Goal: Task Accomplishment & Management: Complete application form

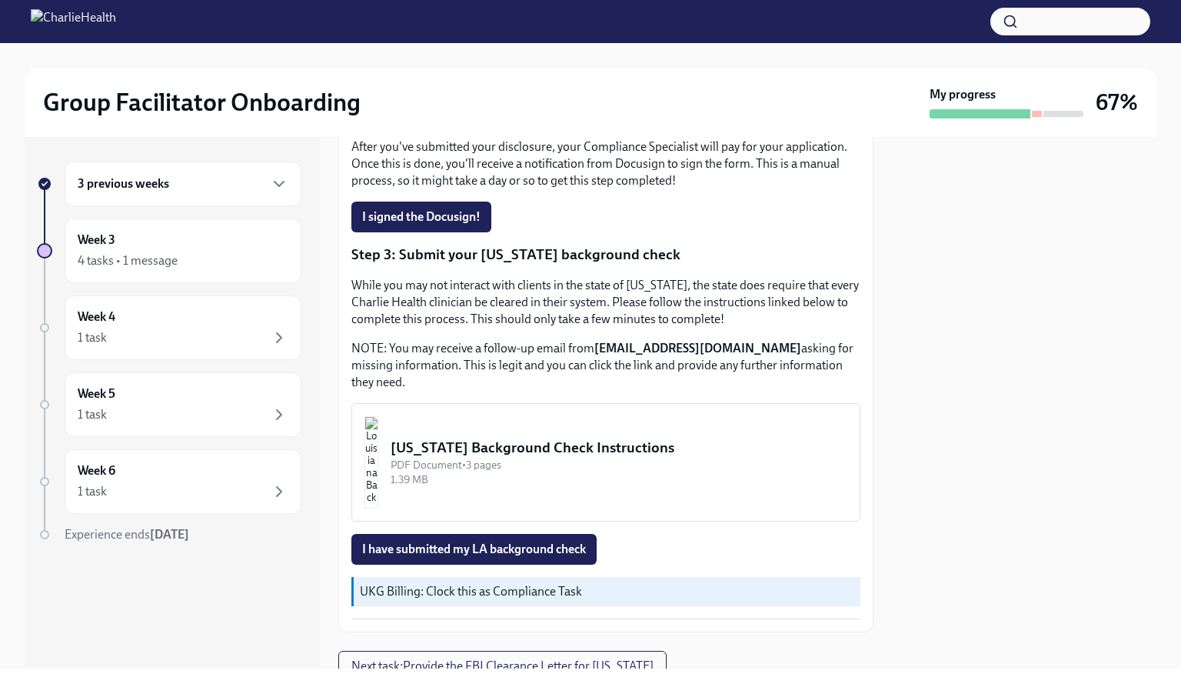
scroll to position [465, 0]
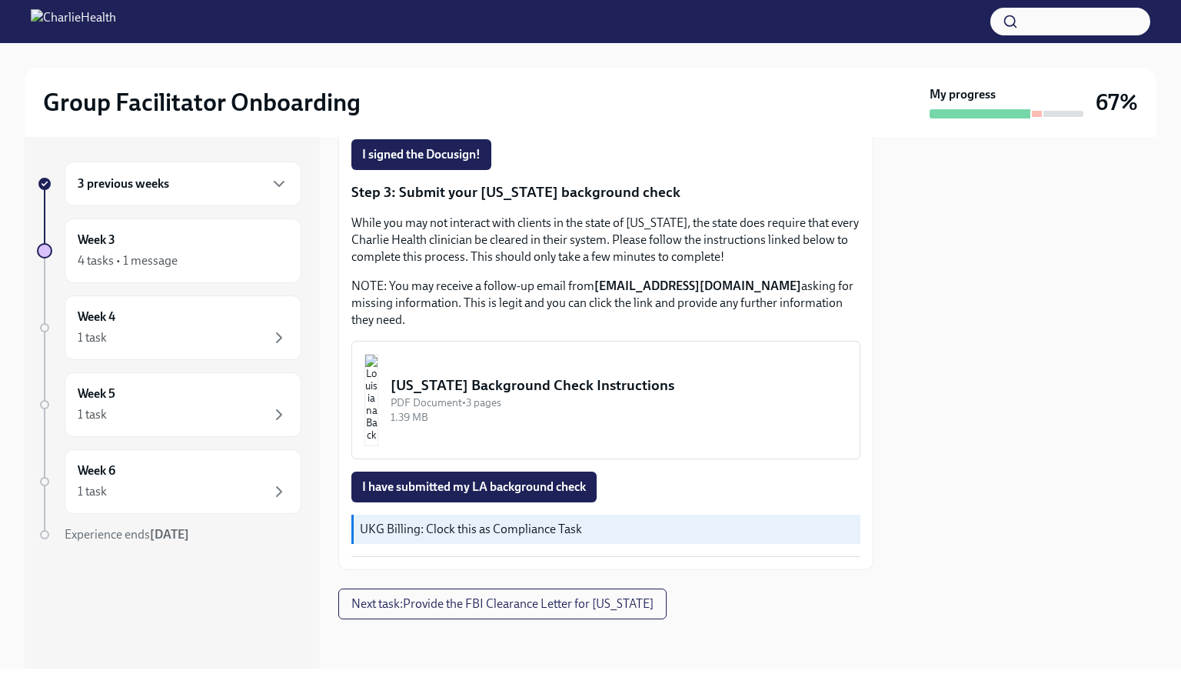
click at [649, 381] on div "[US_STATE] Background Check Instructions" at bounding box center [619, 385] width 457 height 20
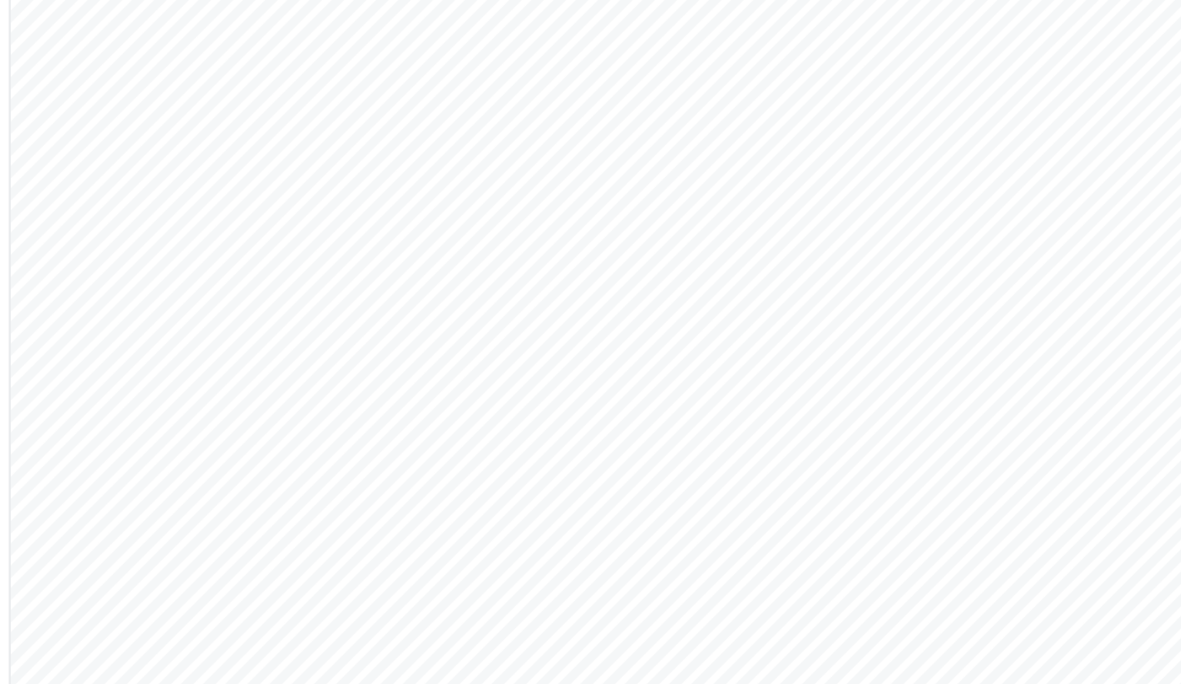
scroll to position [1302, 0]
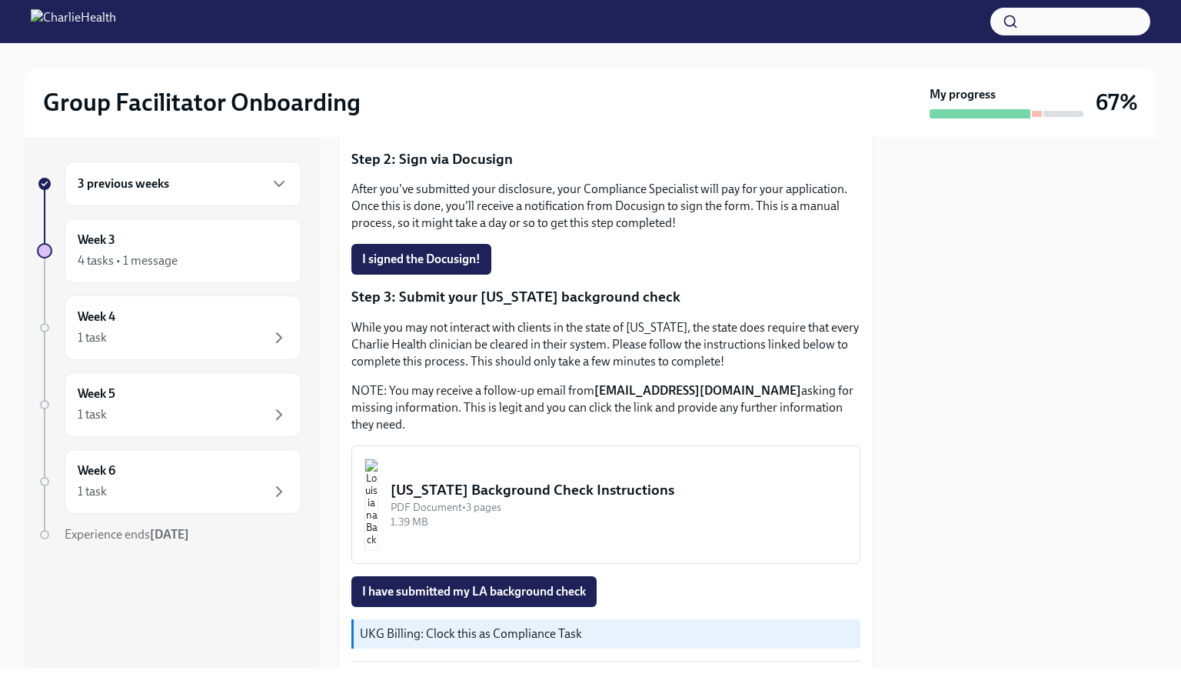
scroll to position [349, 0]
click at [197, 184] on div "3 previous weeks" at bounding box center [183, 184] width 211 height 18
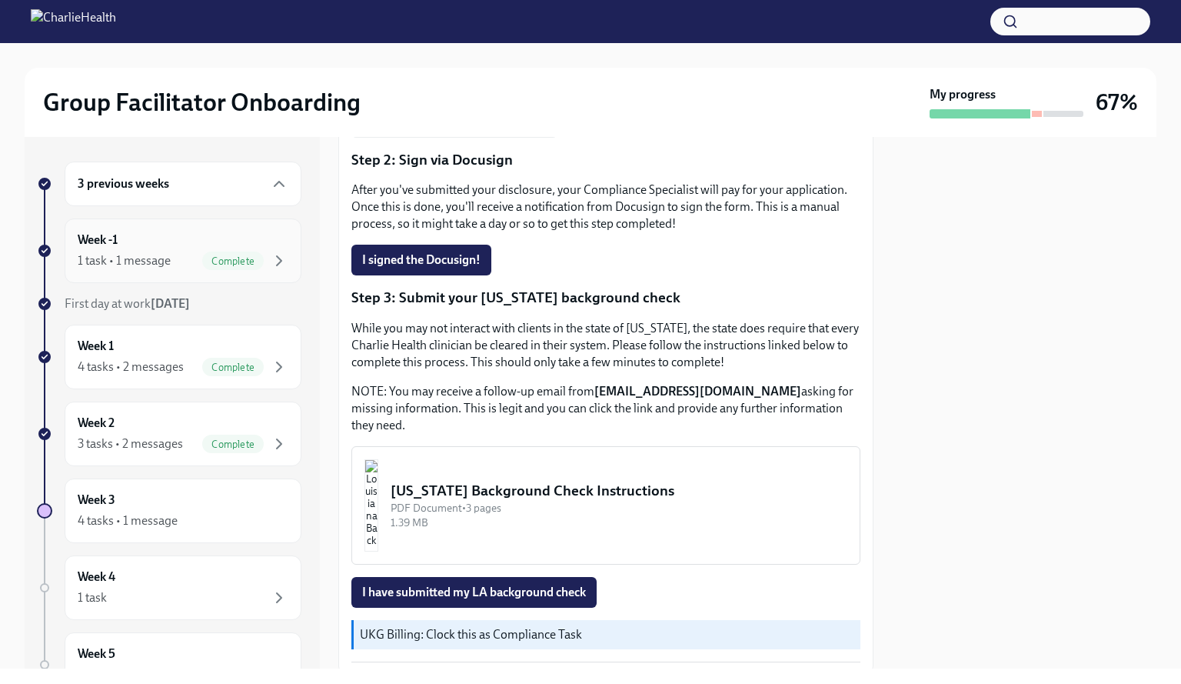
click at [176, 249] on div "Week -1 1 task • 1 message Complete" at bounding box center [183, 250] width 211 height 38
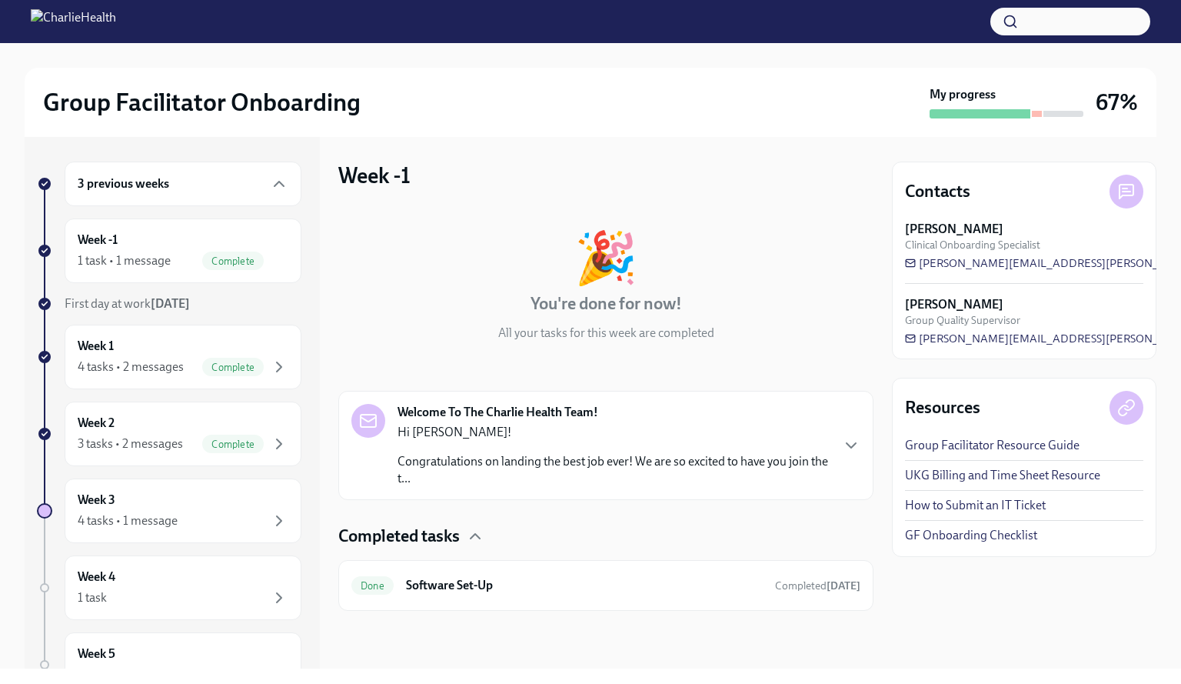
click at [176, 302] on strong "[DATE]" at bounding box center [170, 303] width 39 height 15
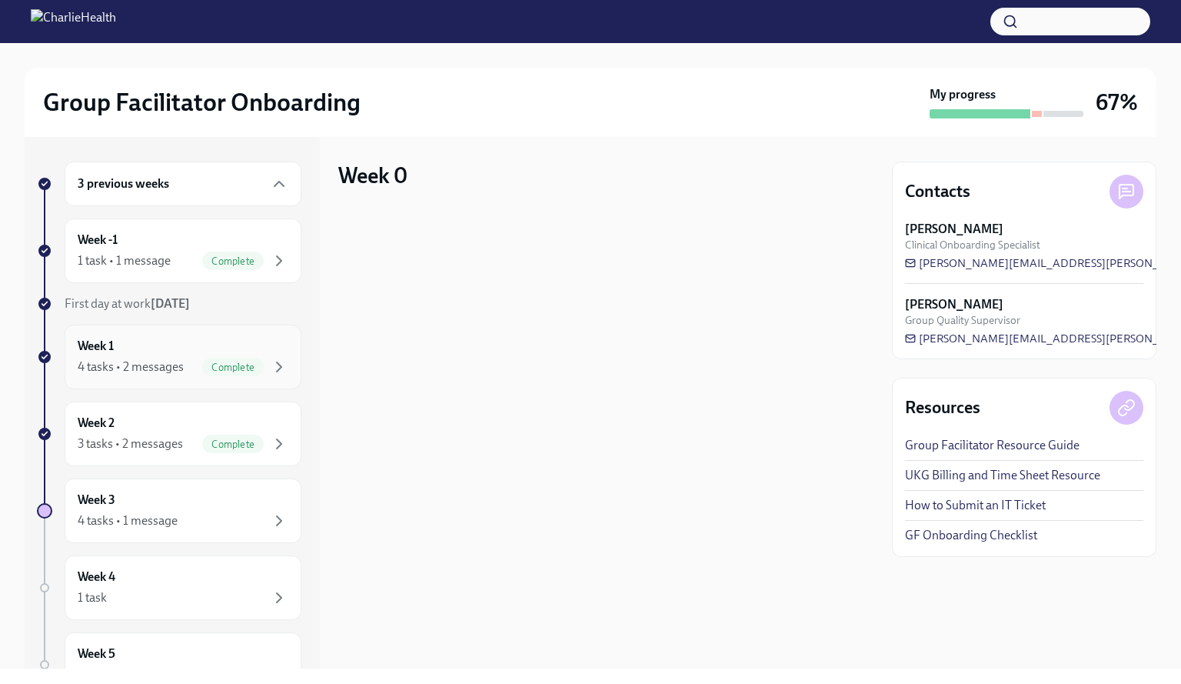
click at [152, 358] on div "4 tasks • 2 messages" at bounding box center [131, 366] width 106 height 17
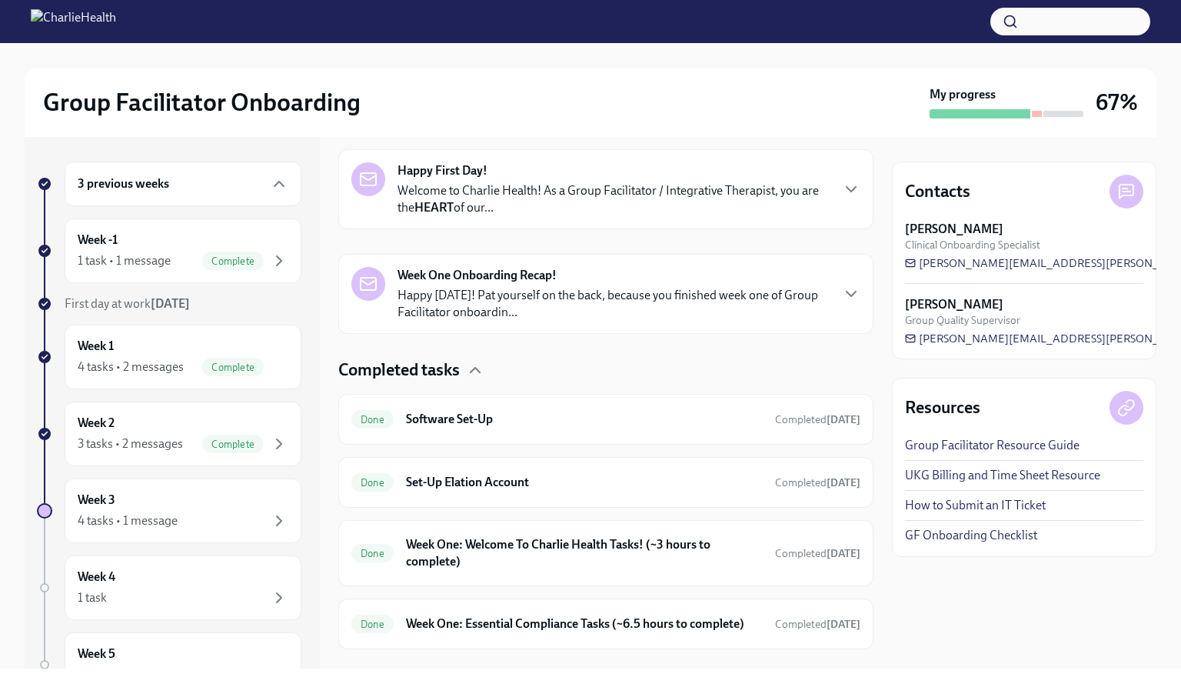
scroll to position [283, 0]
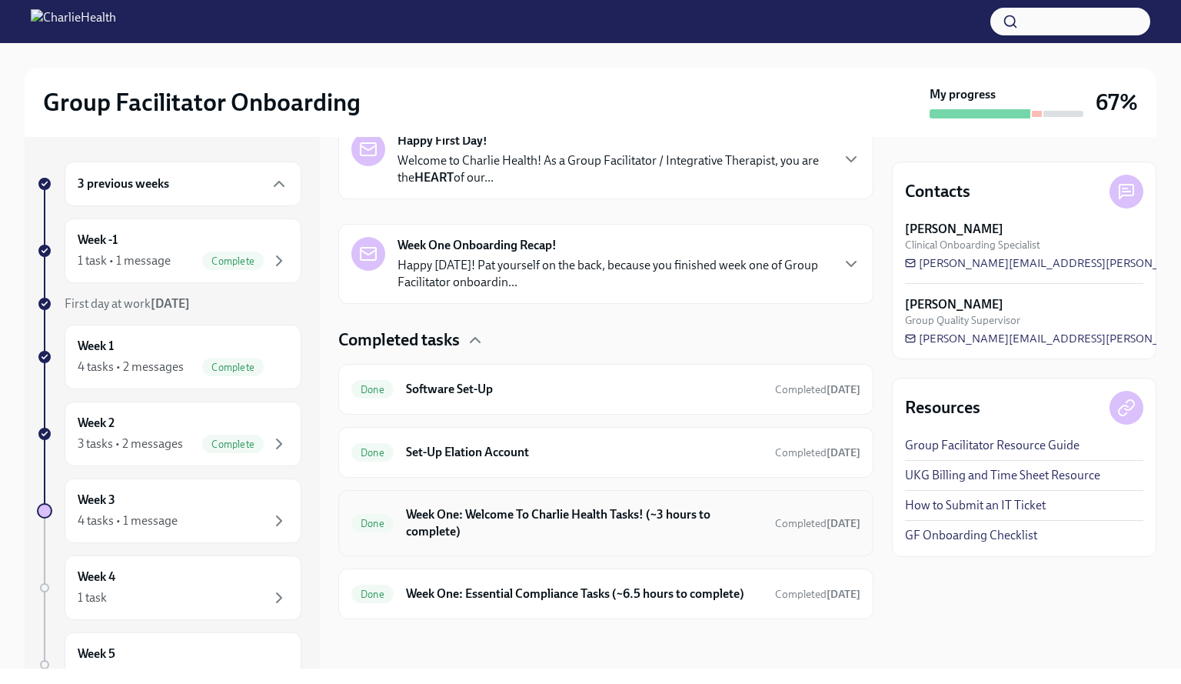
click at [623, 490] on div "Done Week One: Welcome To Charlie Health Tasks! (~3 hours to complete) Complete…" at bounding box center [605, 523] width 535 height 66
click at [615, 527] on div "Done Week One: Welcome To Charlie Health Tasks! (~3 hours to complete) Complete…" at bounding box center [605, 523] width 509 height 40
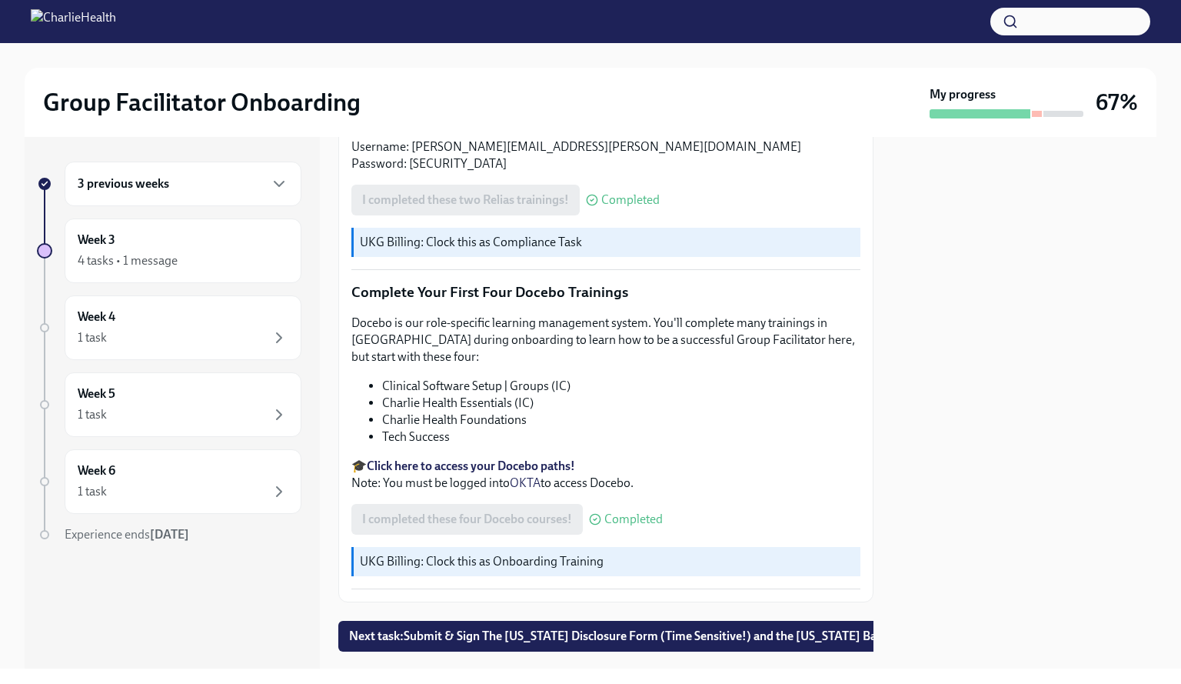
scroll to position [1948, 0]
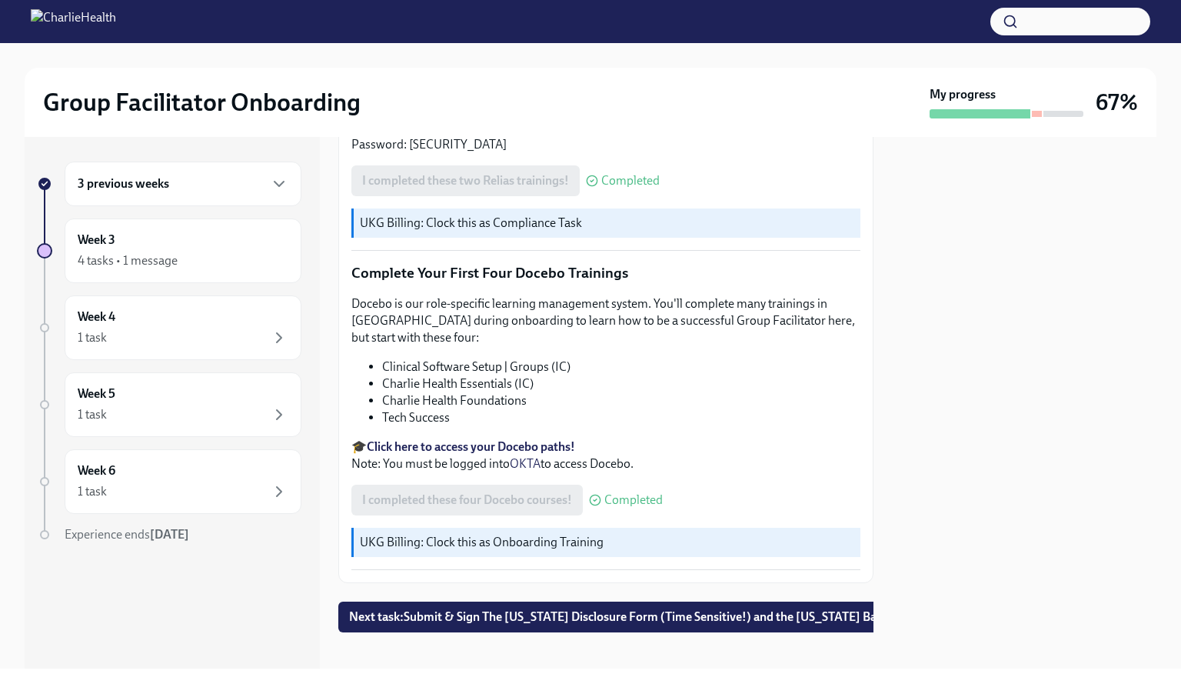
click at [231, 176] on div "3 previous weeks" at bounding box center [183, 184] width 211 height 18
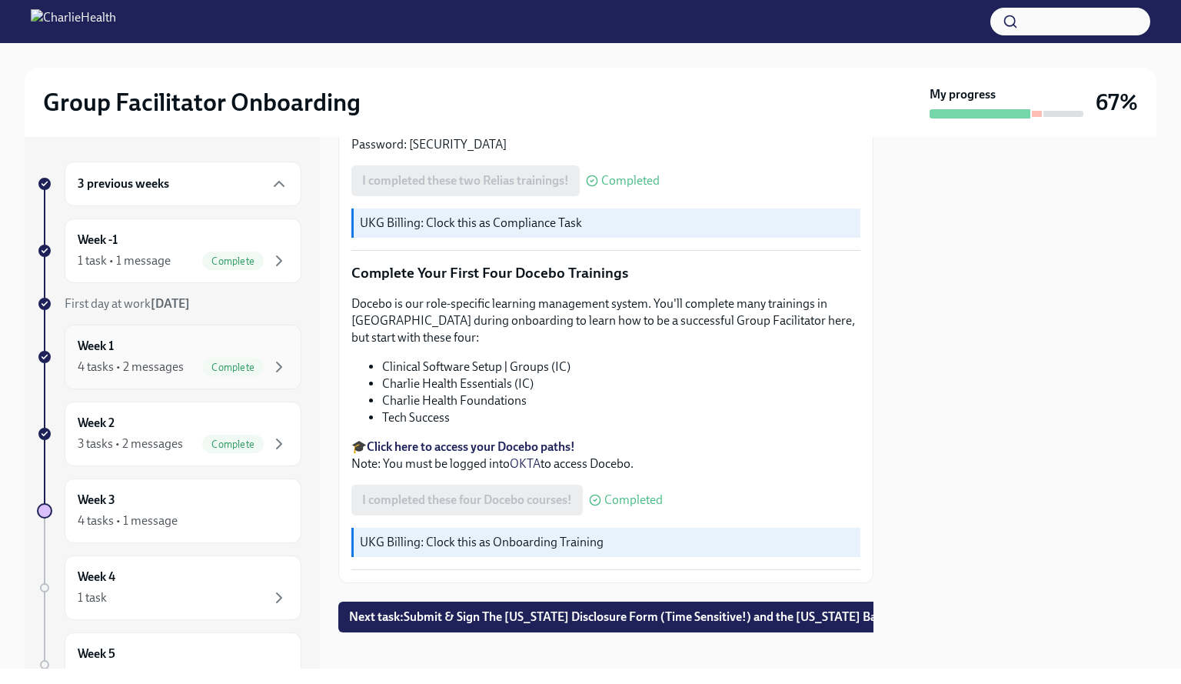
click at [189, 352] on div "Week 1 4 tasks • 2 messages Complete" at bounding box center [183, 357] width 211 height 38
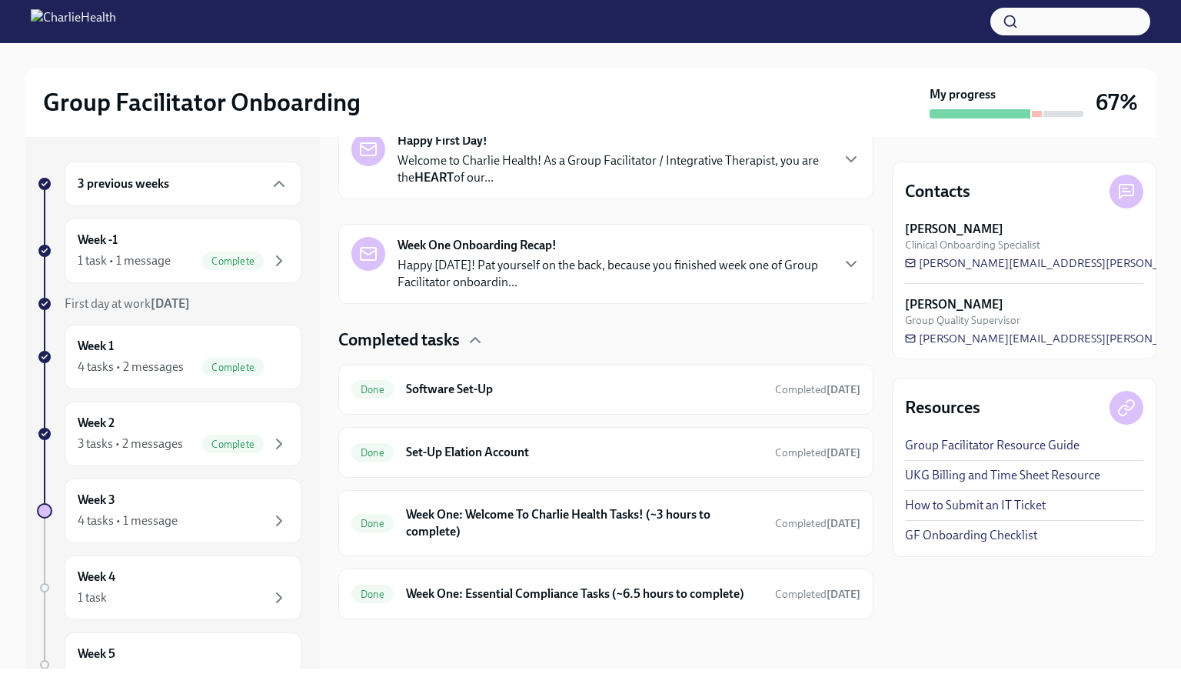
scroll to position [283, 0]
click at [182, 368] on div "4 tasks • 2 messages" at bounding box center [131, 366] width 106 height 17
click at [168, 431] on div "Week 2 3 tasks • 2 messages Complete" at bounding box center [183, 434] width 211 height 38
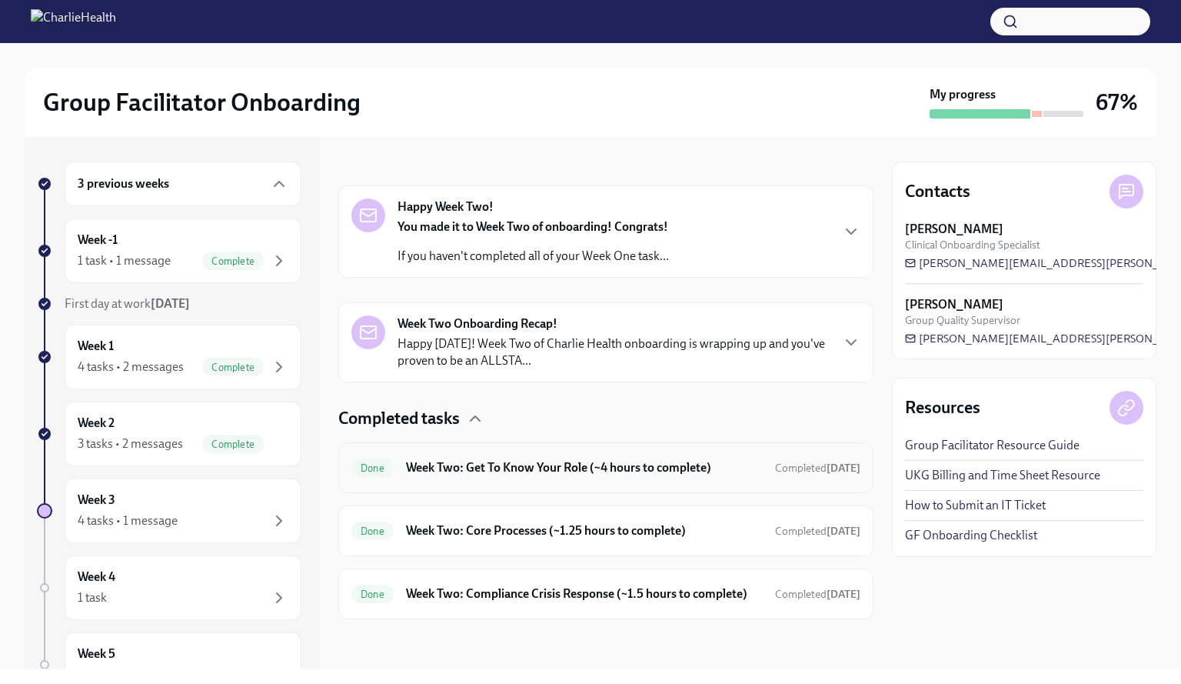
click at [668, 442] on div "Done Week Two: Get To Know Your Role (~4 hours to complete) Completed [DATE]" at bounding box center [605, 467] width 535 height 51
click at [661, 467] on div "Done Week Two: Get To Know Your Role (~4 hours to complete) Completed [DATE]" at bounding box center [605, 467] width 535 height 51
click at [644, 335] on p "Happy [DATE]! Week Two of Charlie Health onboarding is wrapping up and you've p…" at bounding box center [614, 352] width 432 height 34
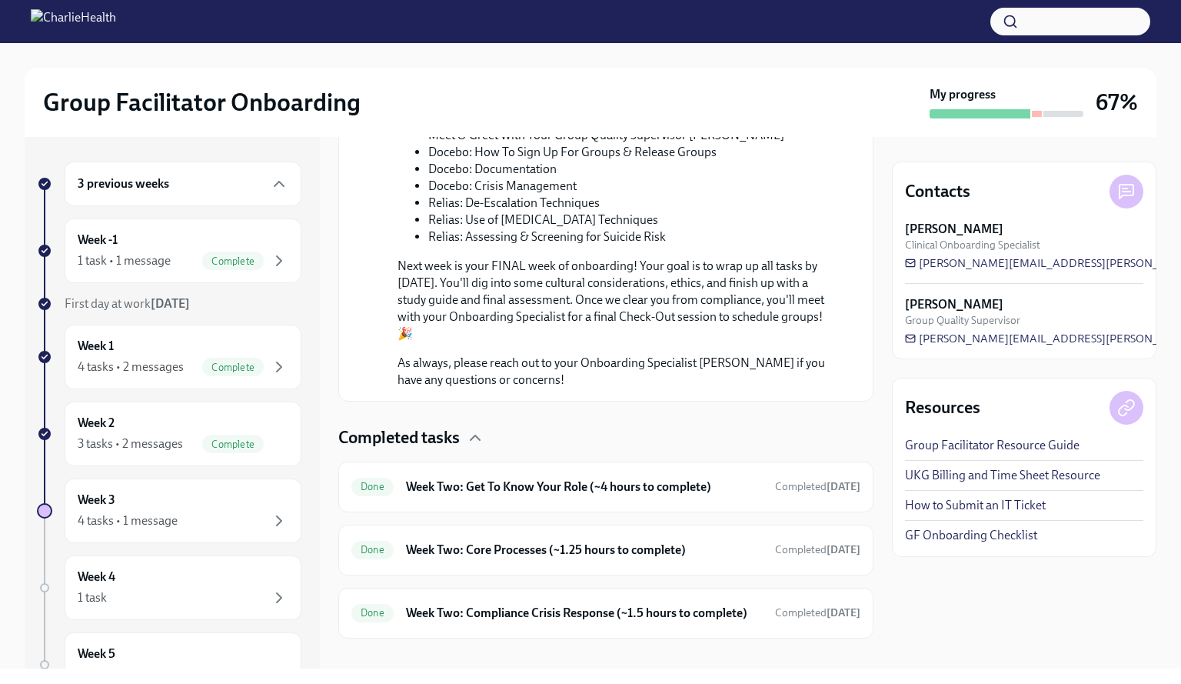
scroll to position [938, 0]
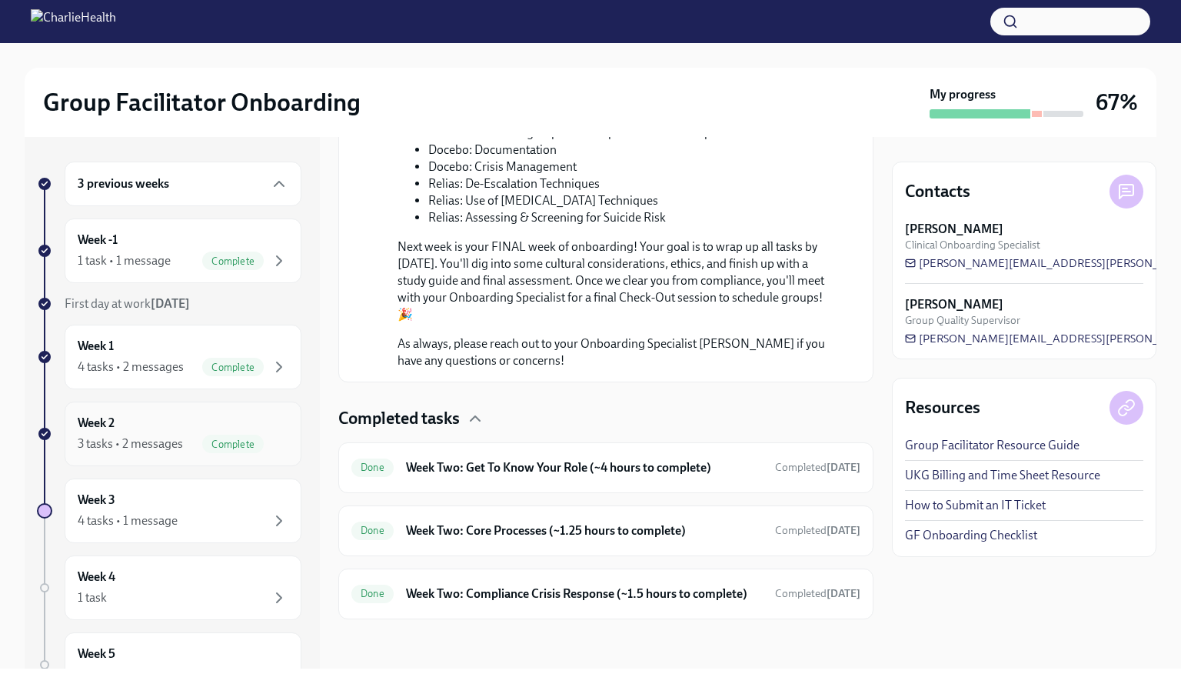
click at [150, 442] on div "3 tasks • 2 messages" at bounding box center [130, 443] width 105 height 17
click at [183, 425] on div "Week 2 3 tasks • 2 messages Complete" at bounding box center [183, 434] width 211 height 38
click at [172, 494] on div "Week 3 4 tasks • 1 message" at bounding box center [183, 510] width 211 height 38
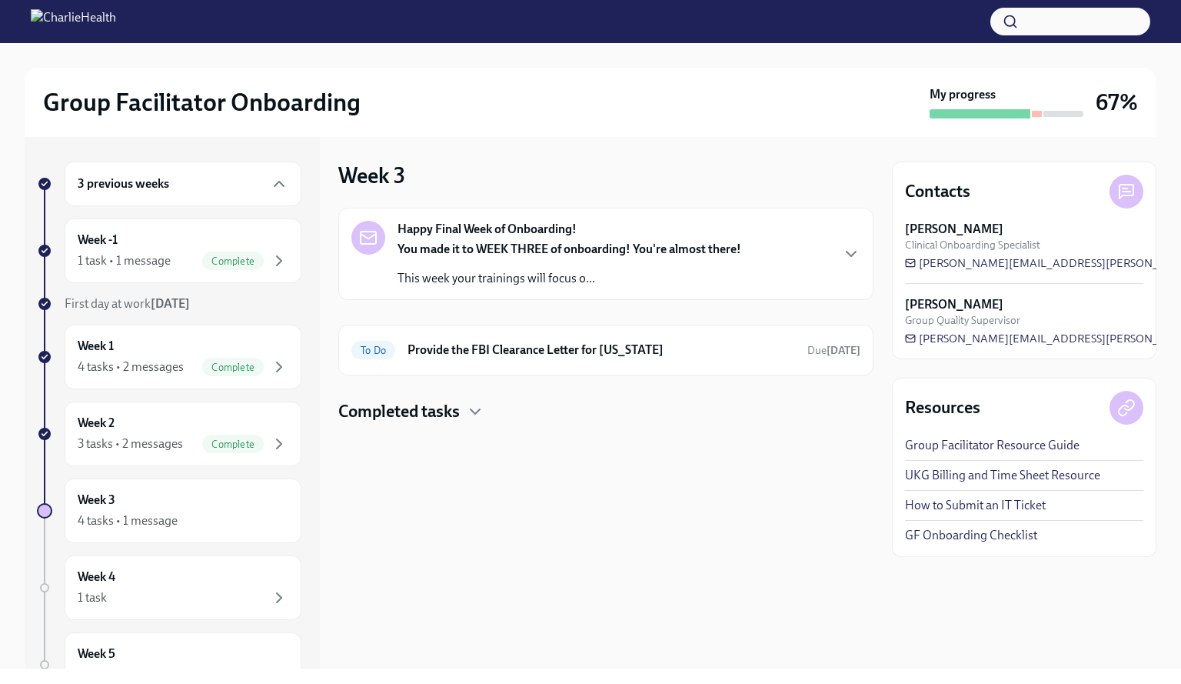
click at [600, 268] on div "You made it to WEEK THREE of onboarding! You're almost there! This week your tr…" at bounding box center [570, 264] width 344 height 46
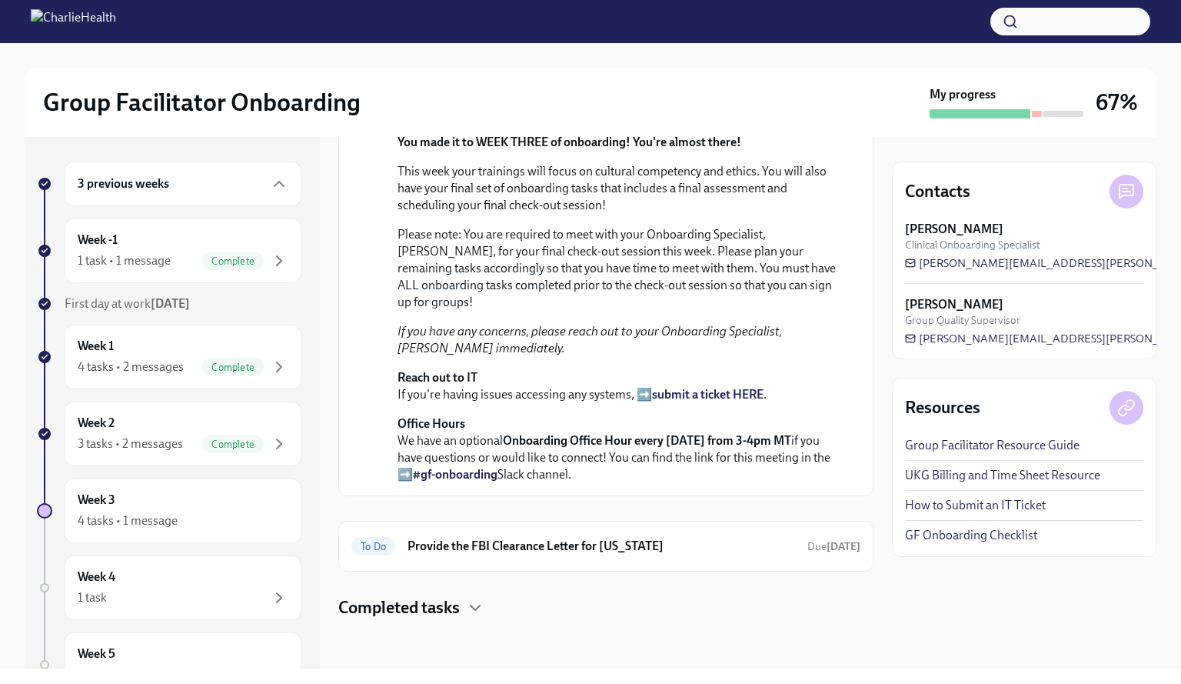
scroll to position [405, 0]
click at [464, 607] on div "Completed tasks" at bounding box center [605, 607] width 535 height 23
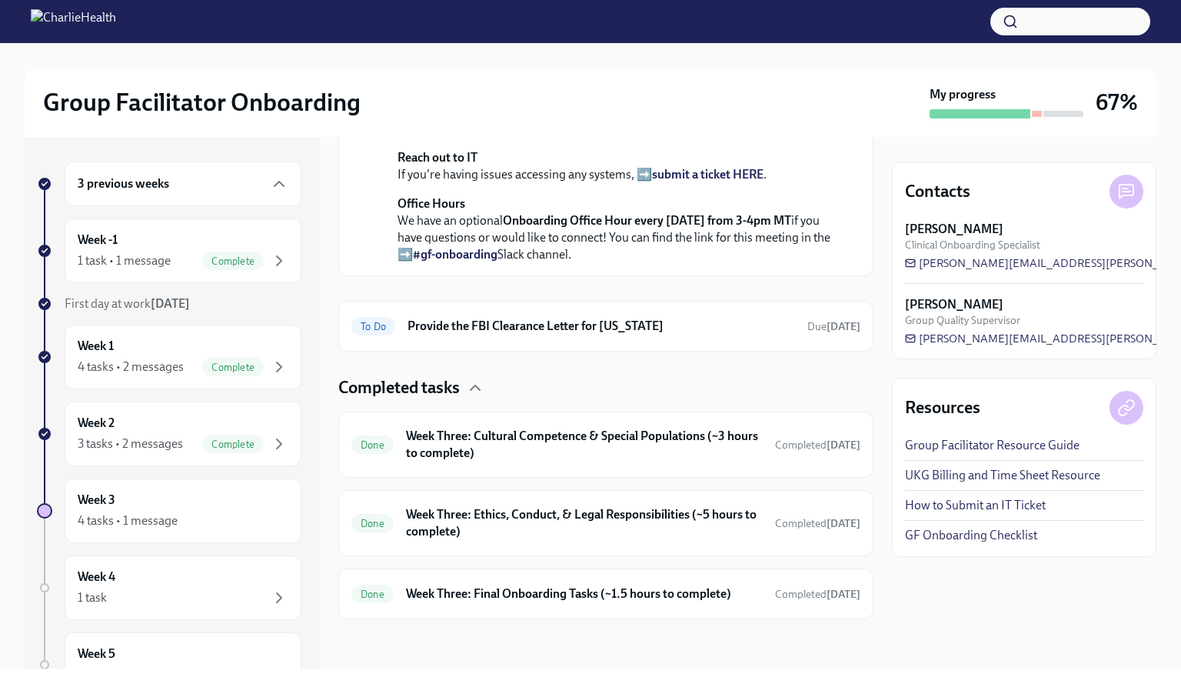
scroll to position [623, 0]
click at [202, 172] on div "3 previous weeks" at bounding box center [183, 184] width 237 height 45
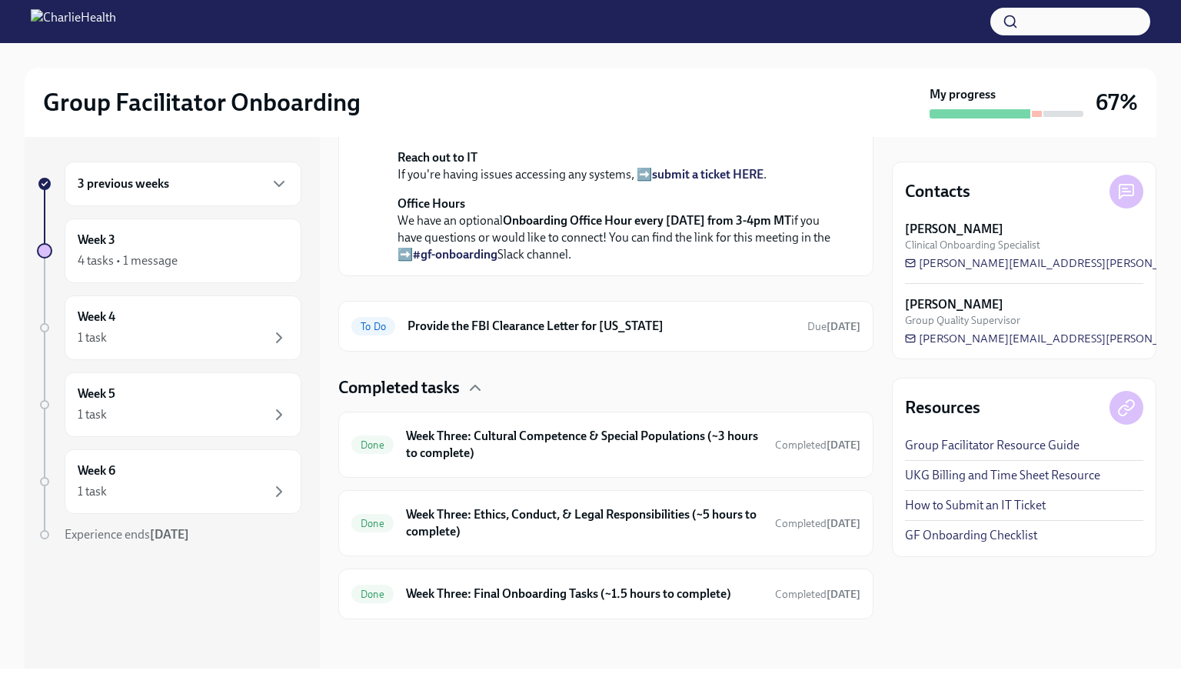
click at [202, 172] on div "3 previous weeks" at bounding box center [183, 184] width 237 height 45
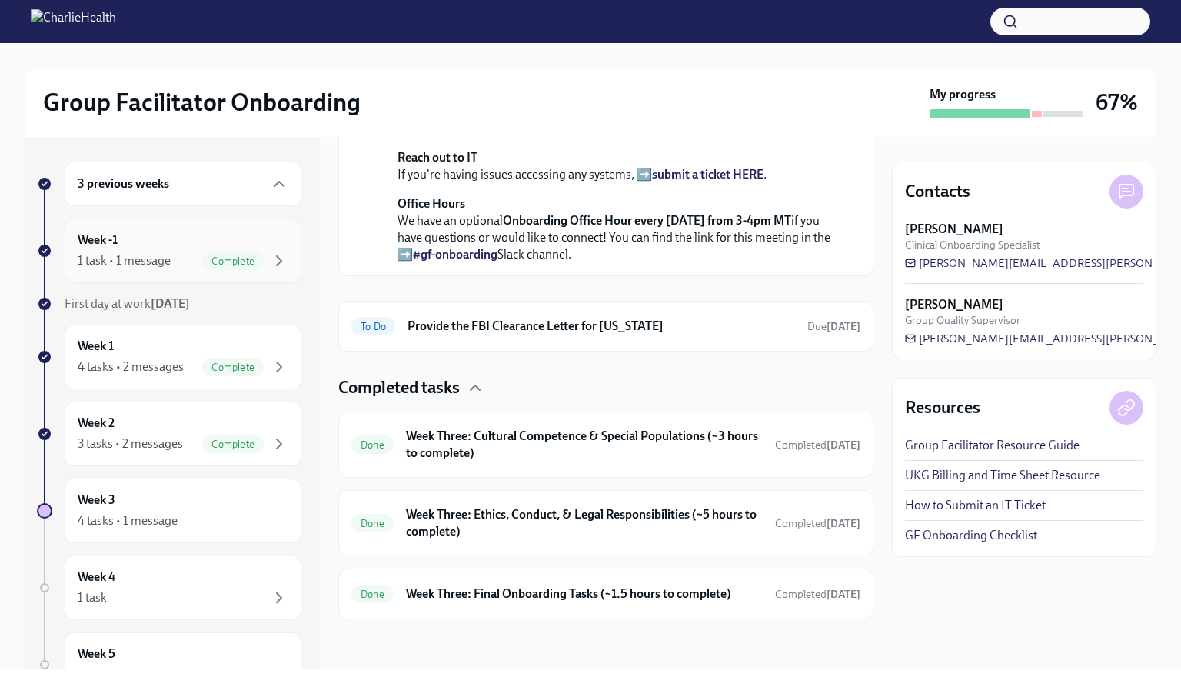
click at [166, 222] on div "Week -1 1 task • 1 message Complete" at bounding box center [183, 250] width 237 height 65
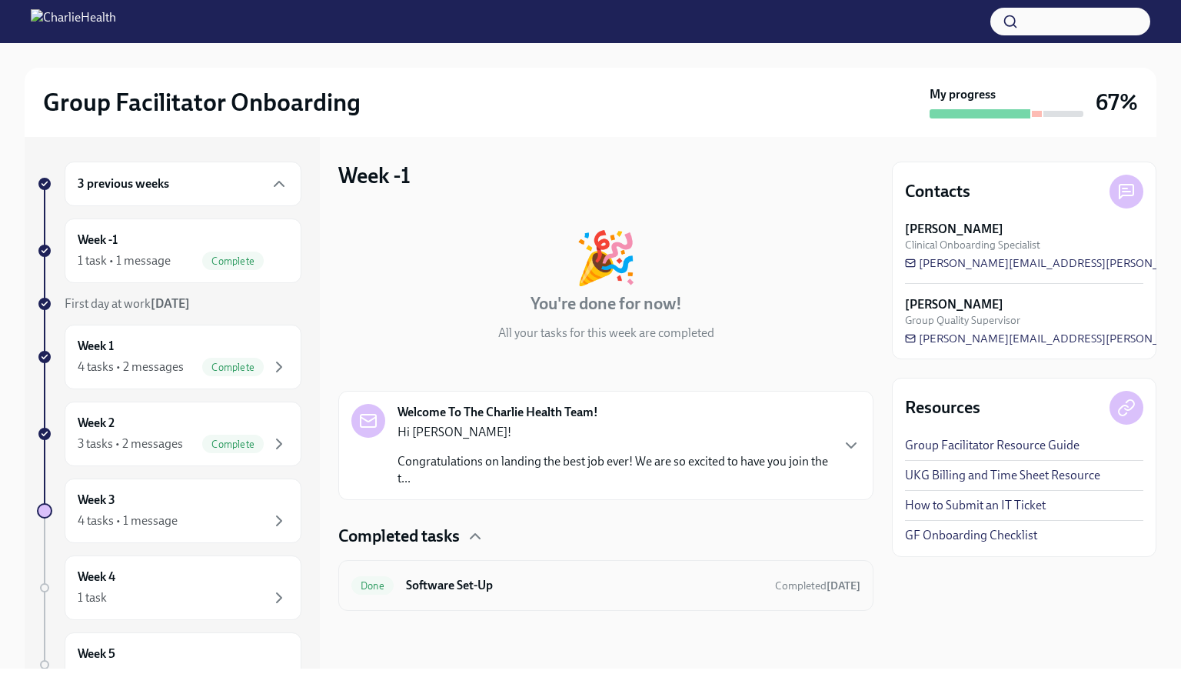
click at [701, 571] on div "Done Software Set-Up Completed Sep 1st" at bounding box center [605, 585] width 535 height 51
click at [415, 584] on h6 "Software Set-Up" at bounding box center [584, 585] width 357 height 17
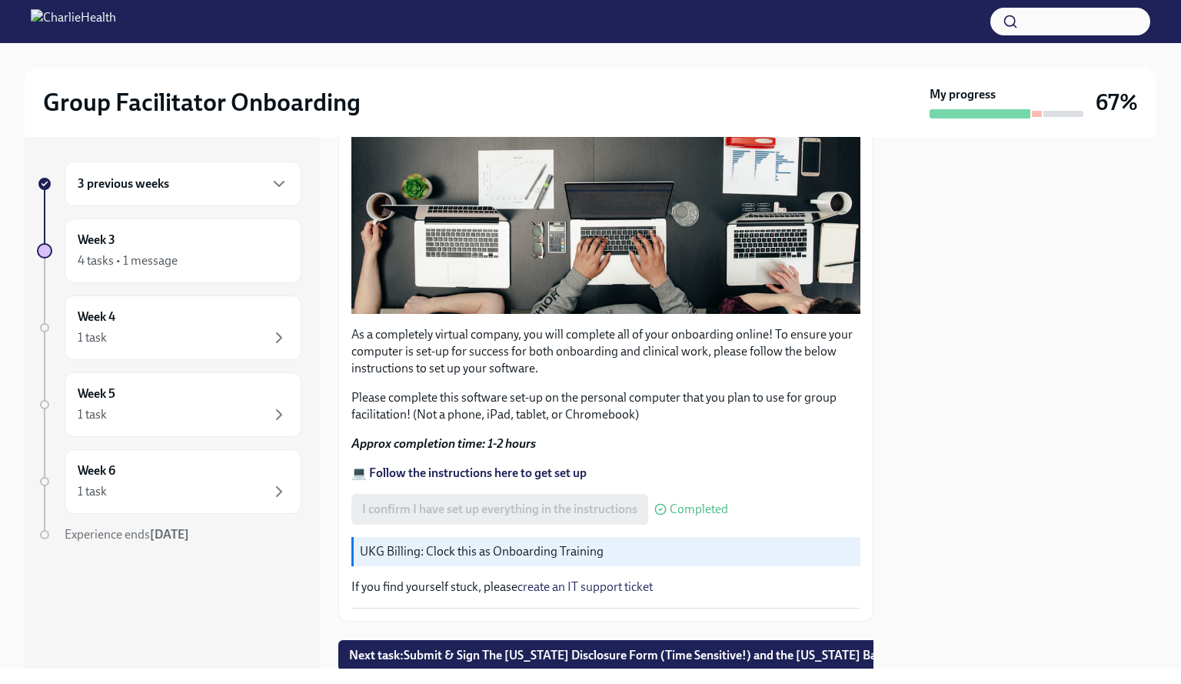
scroll to position [405, 0]
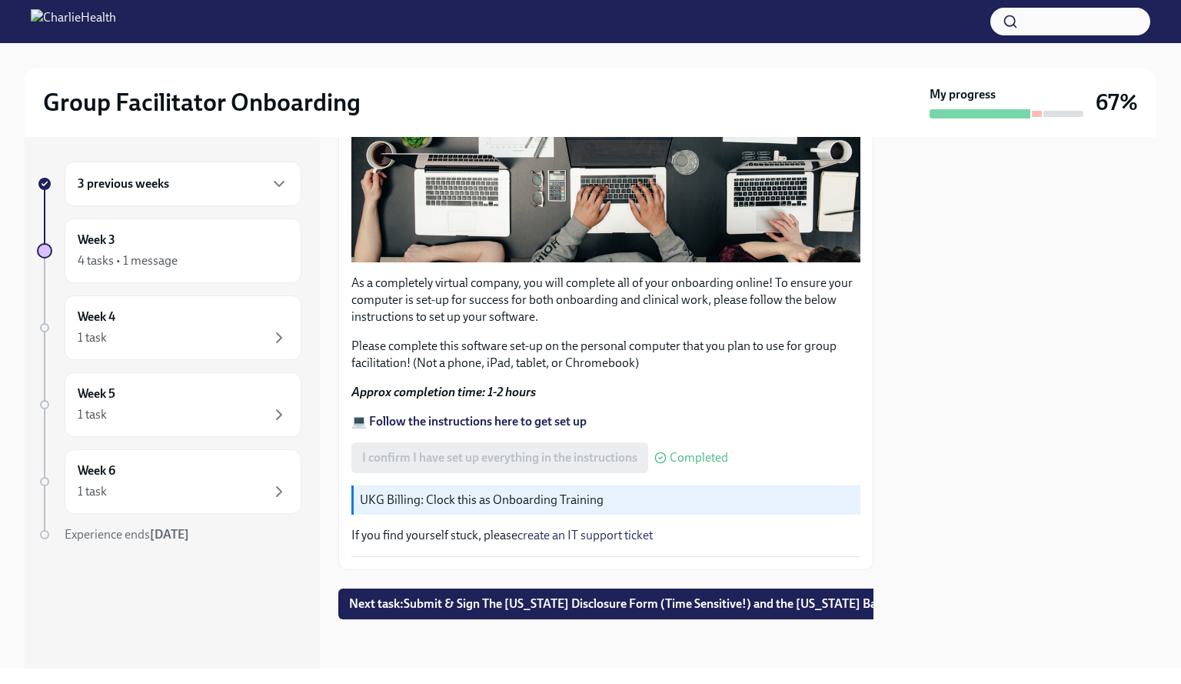
drag, startPoint x: 641, startPoint y: 668, endPoint x: 698, endPoint y: 651, distance: 59.4
click at [698, 651] on div "Group Facilitator Onboarding My progress 67% 3 previous weeks Week 3 4 tasks • …" at bounding box center [590, 342] width 1181 height 684
click at [579, 596] on span "Next task : Submit & Sign The Utah Disclosure Form (Time Sensitive!) and the Lo…" at bounding box center [655, 603] width 613 height 15
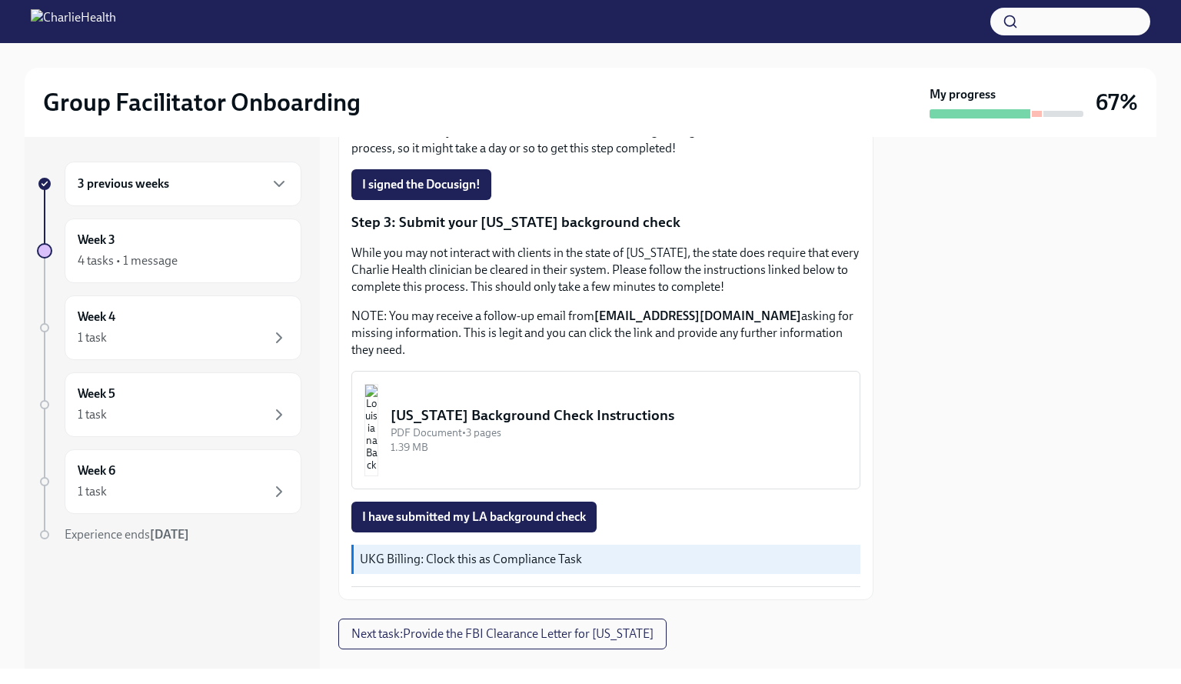
scroll to position [465, 0]
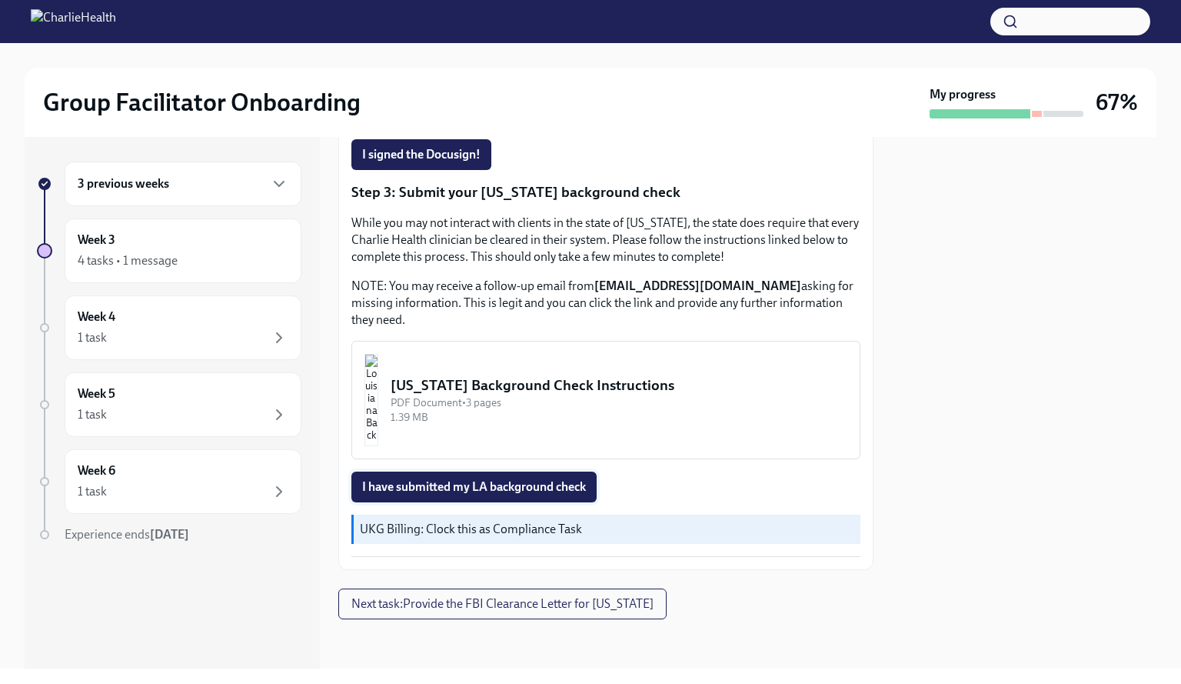
click at [545, 488] on span "I have submitted my LA background check" at bounding box center [474, 486] width 224 height 15
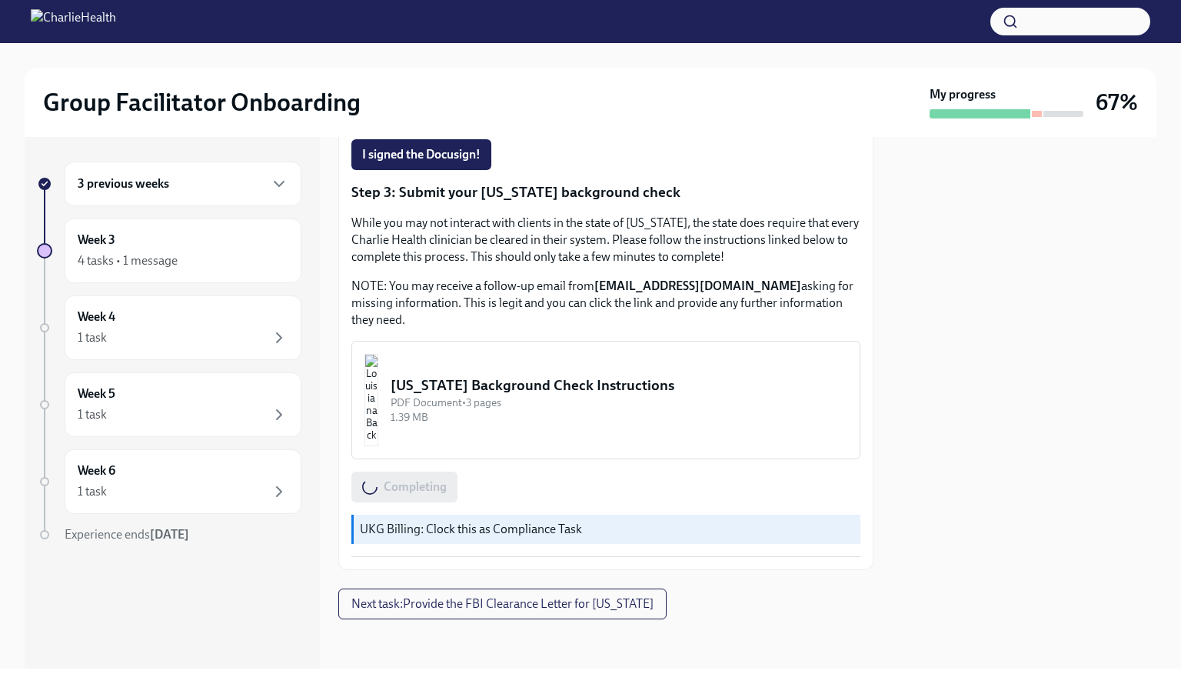
click at [633, 372] on button "[US_STATE] Background Check Instructions PDF Document • 3 pages 1.39 MB" at bounding box center [605, 400] width 509 height 118
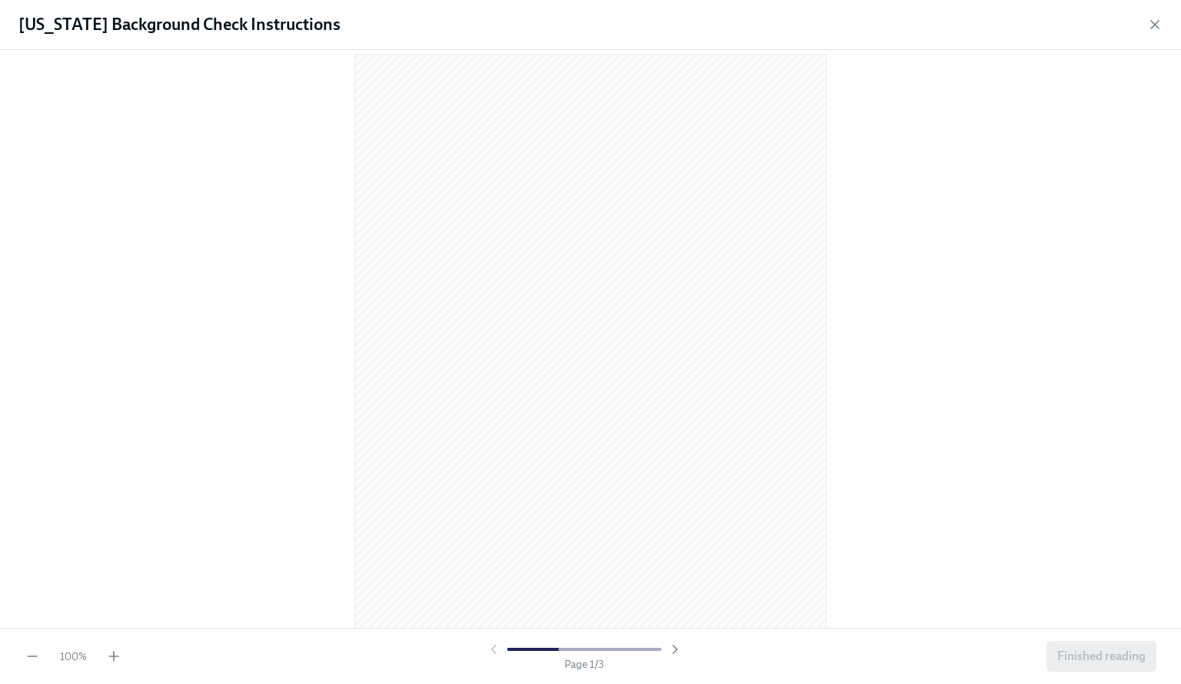
scroll to position [0, 0]
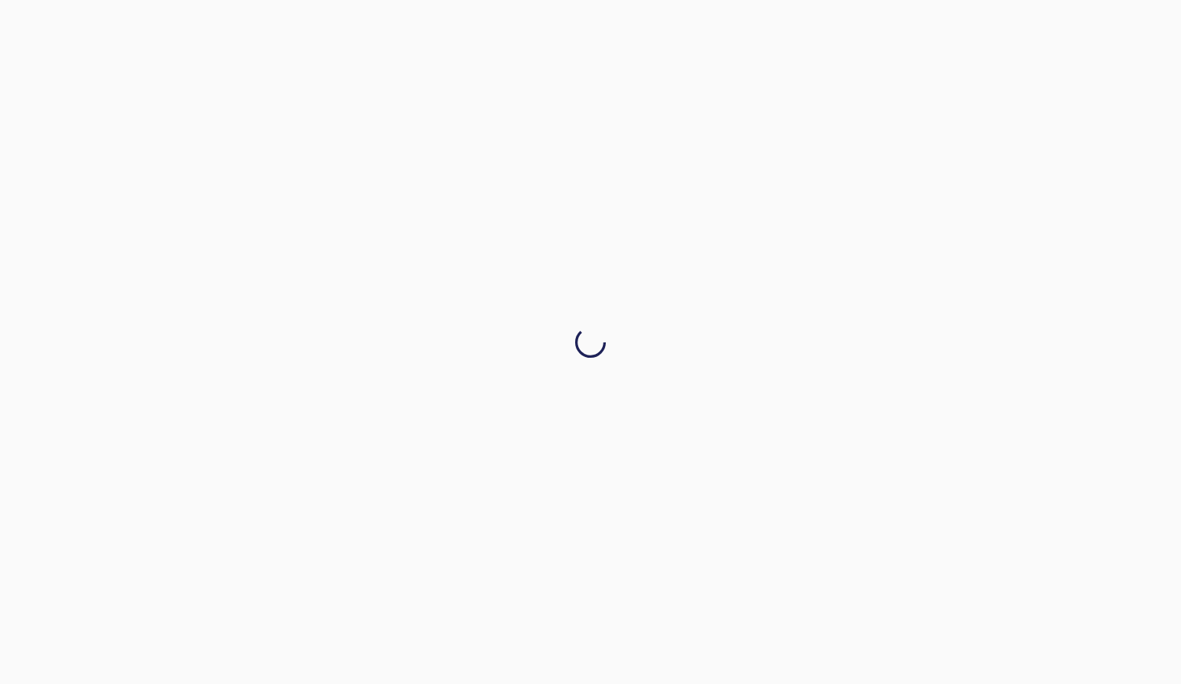
drag, startPoint x: 1174, startPoint y: 108, endPoint x: 1112, endPoint y: 20, distance: 108.2
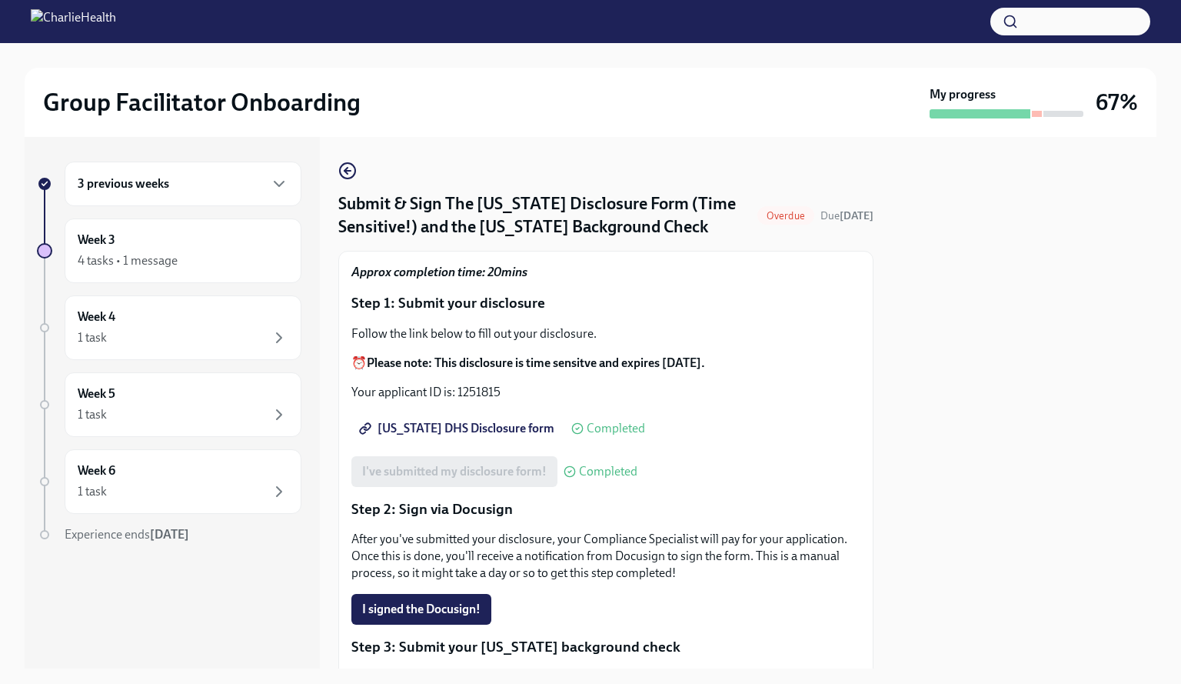
scroll to position [465, 0]
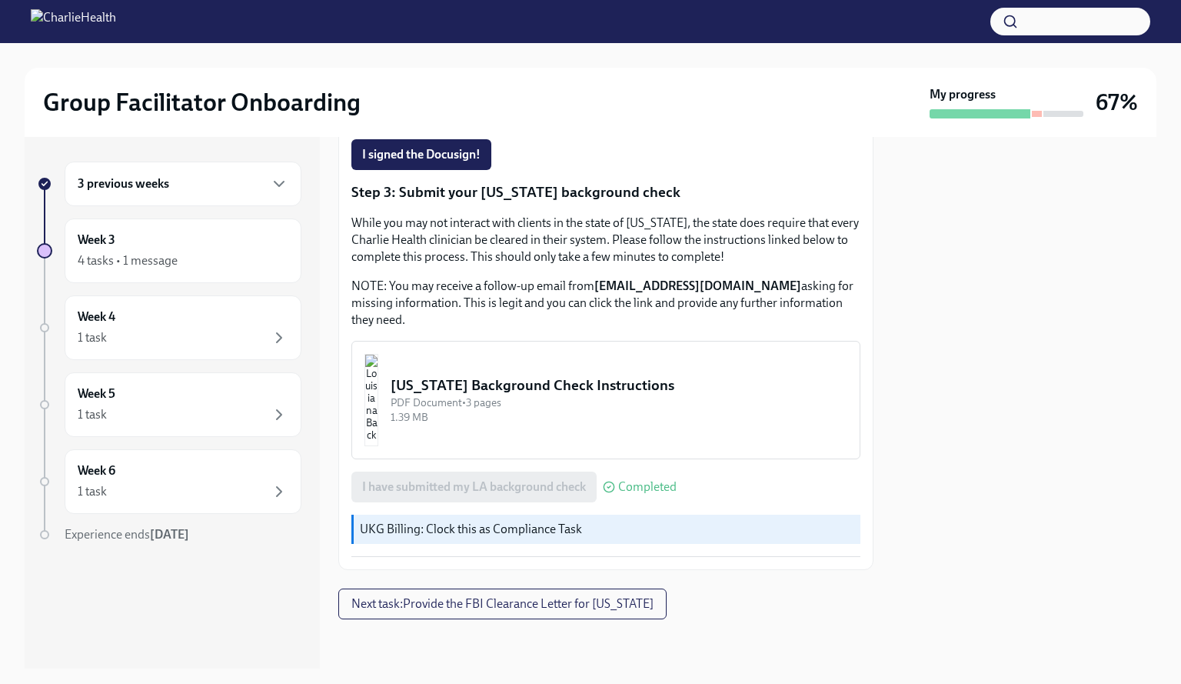
click at [200, 185] on div "3 previous weeks" at bounding box center [183, 184] width 211 height 18
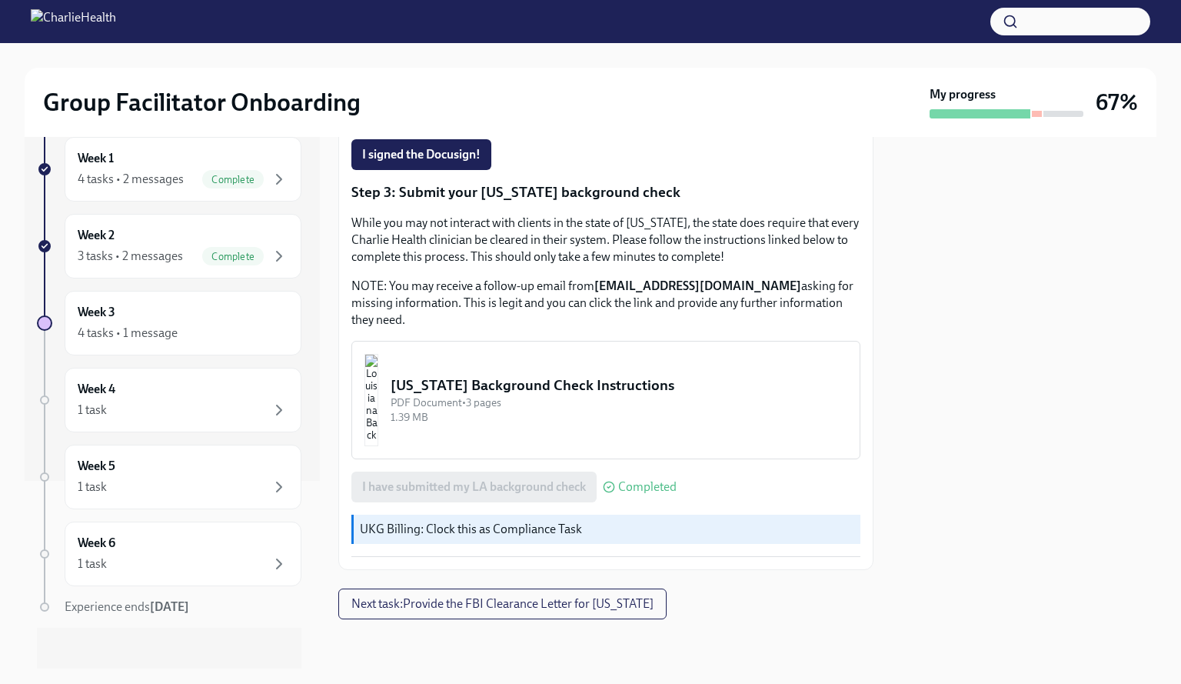
scroll to position [192, 0]
click at [148, 310] on div "Week 3 4 tasks • 1 message" at bounding box center [183, 319] width 211 height 38
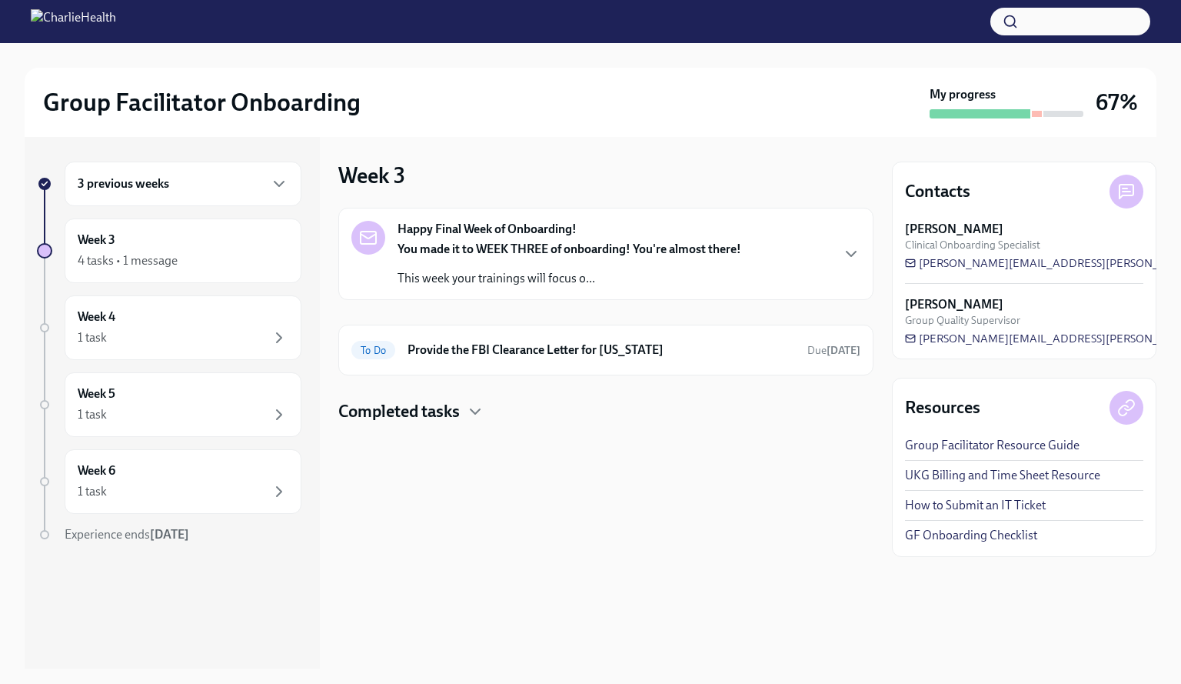
click at [588, 233] on div "Happy Final Week of Onboarding! You made it to WEEK THREE of onboarding! You're…" at bounding box center [570, 254] width 344 height 66
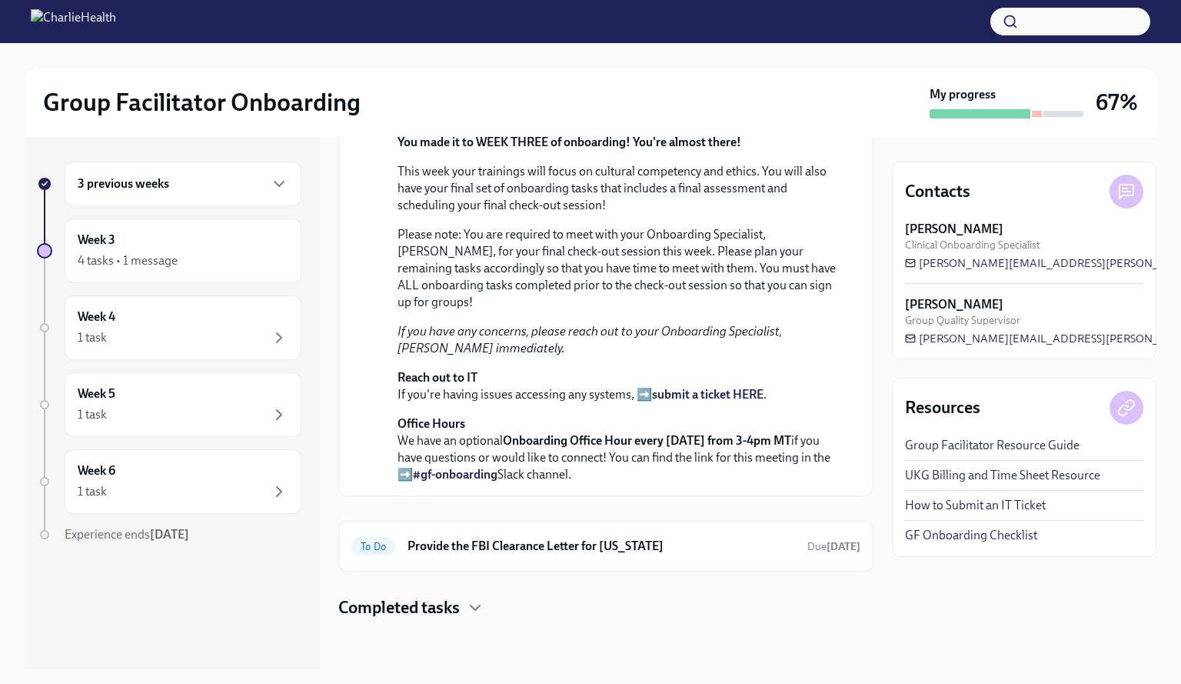
scroll to position [405, 0]
click at [727, 551] on h6 "Provide the FBI Clearance Letter for [US_STATE]" at bounding box center [602, 546] width 388 height 17
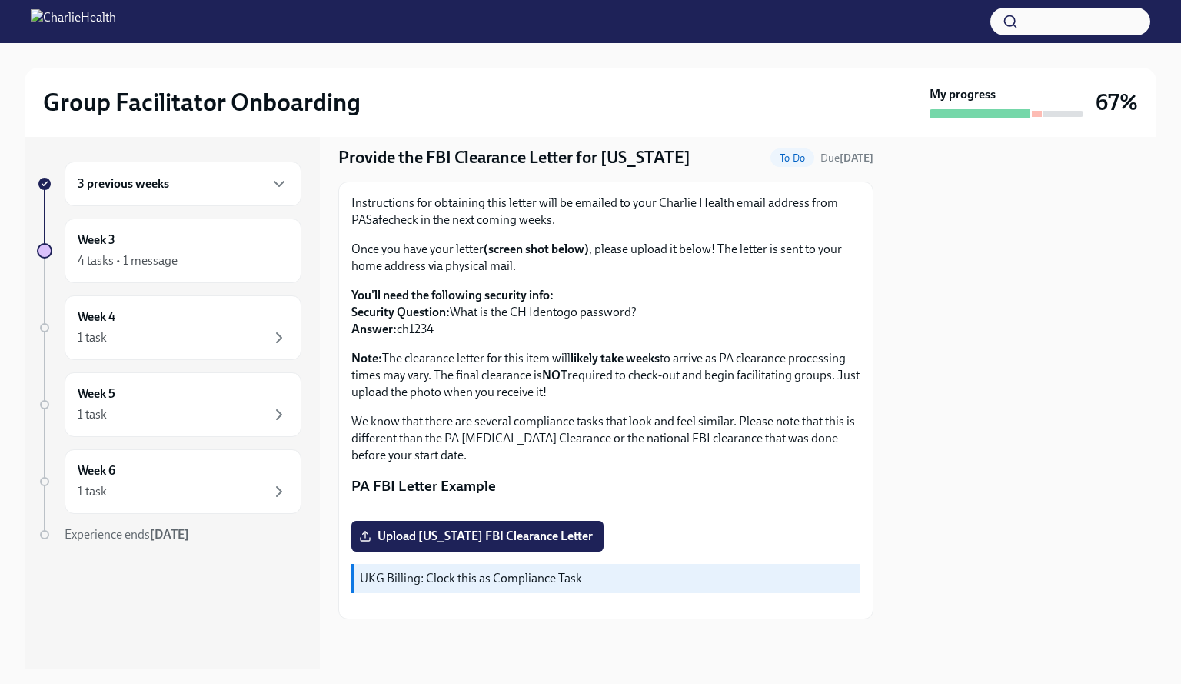
scroll to position [211, 0]
click at [199, 498] on div "1 task" at bounding box center [183, 491] width 211 height 18
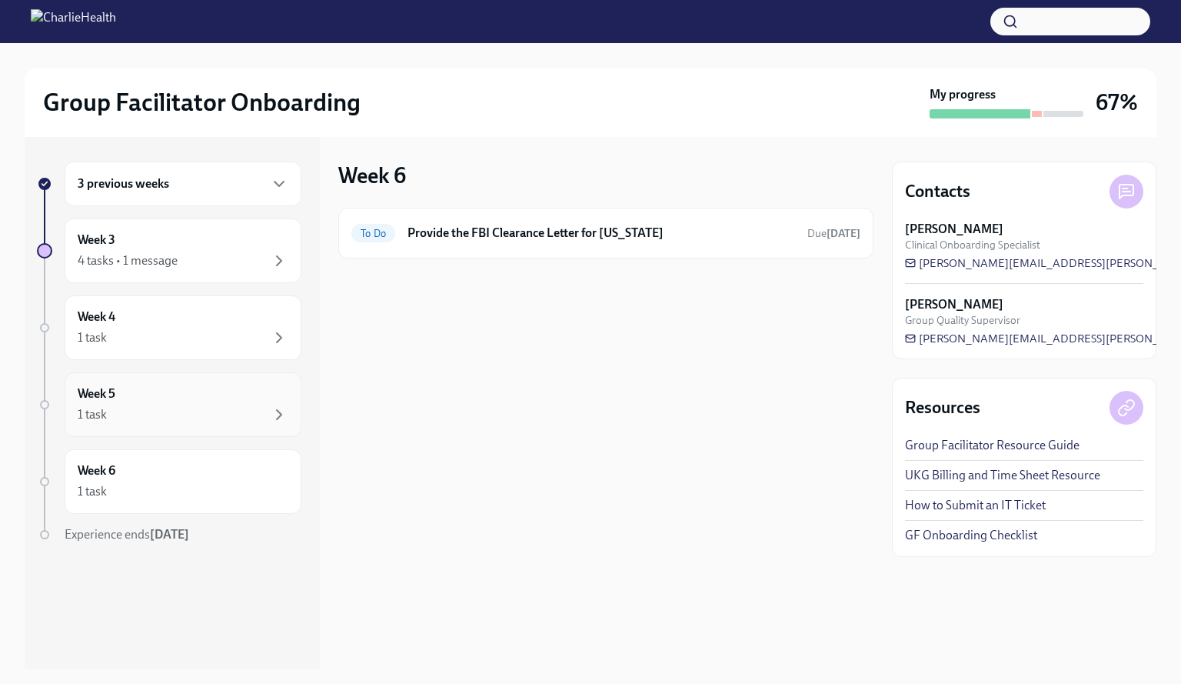
click at [200, 382] on div "Week 5 1 task" at bounding box center [183, 404] width 237 height 65
click at [166, 330] on div "1 task" at bounding box center [183, 337] width 211 height 18
click at [1032, 115] on div at bounding box center [1037, 114] width 10 height 6
click at [1154, 82] on div "Group Facilitator Onboarding My progress 67%" at bounding box center [591, 102] width 1132 height 69
